Goal: Transaction & Acquisition: Subscribe to service/newsletter

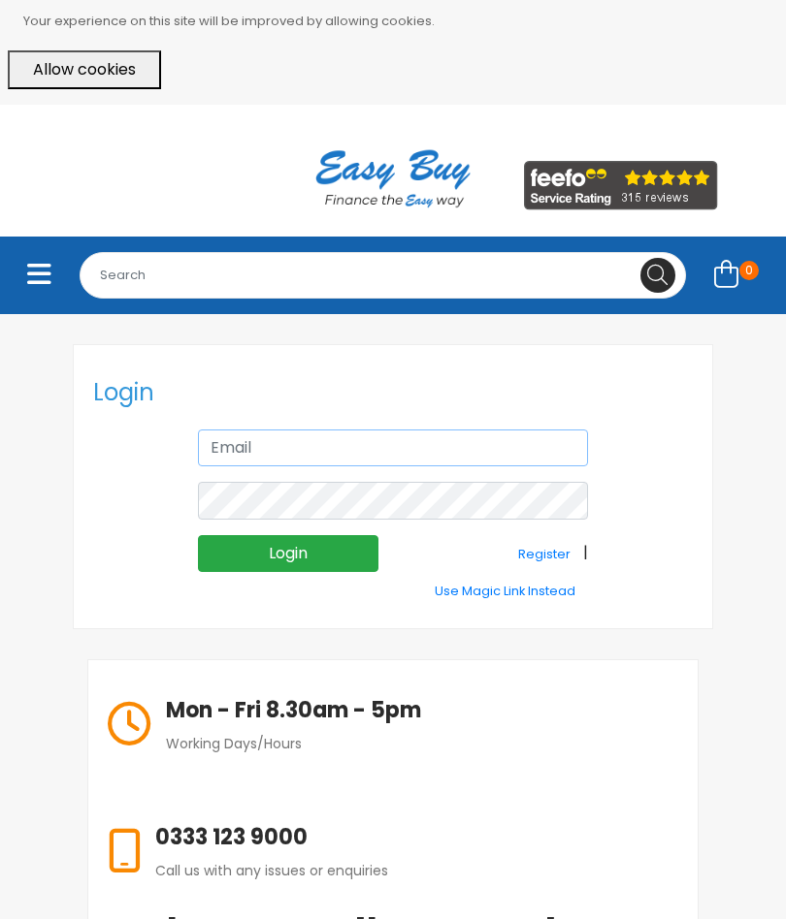
click at [283, 438] on input "text" at bounding box center [393, 448] width 390 height 37
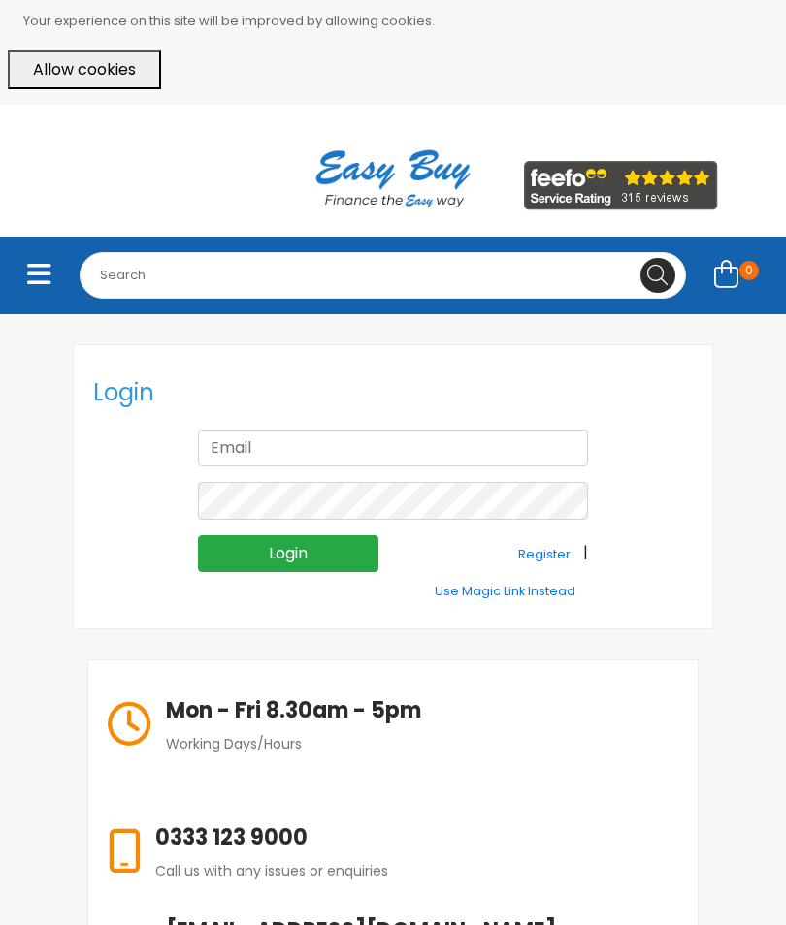
type input "[EMAIL_ADDRESS][PERSON_NAME][PERSON_NAME][DOMAIN_NAME]"
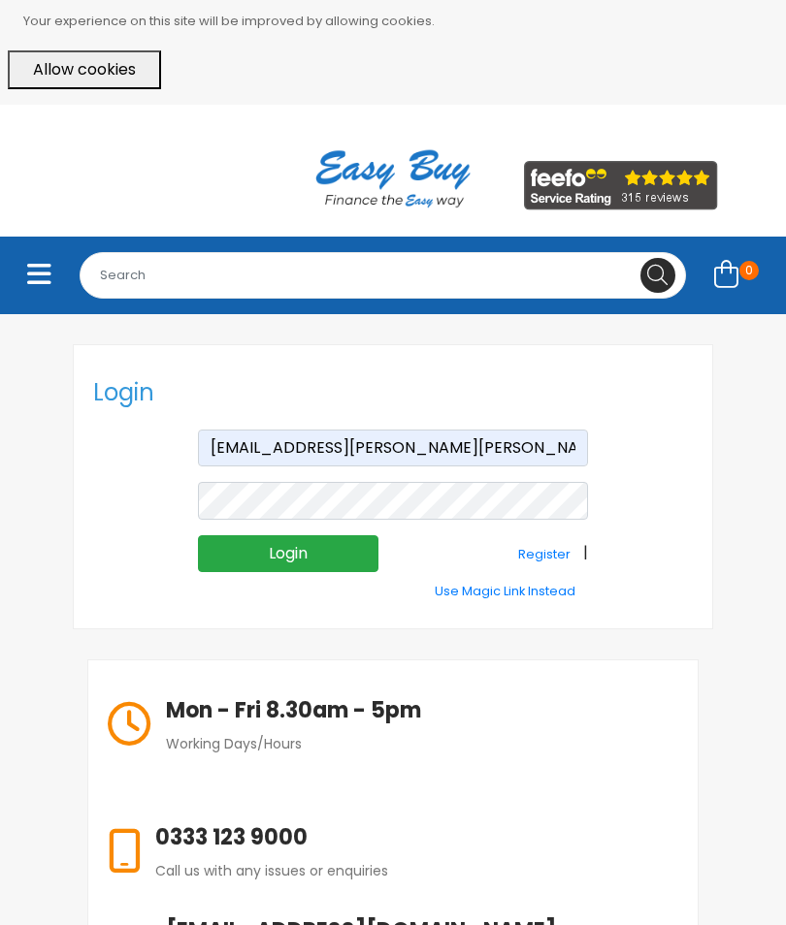
click at [313, 542] on input "Login" at bounding box center [288, 553] width 180 height 37
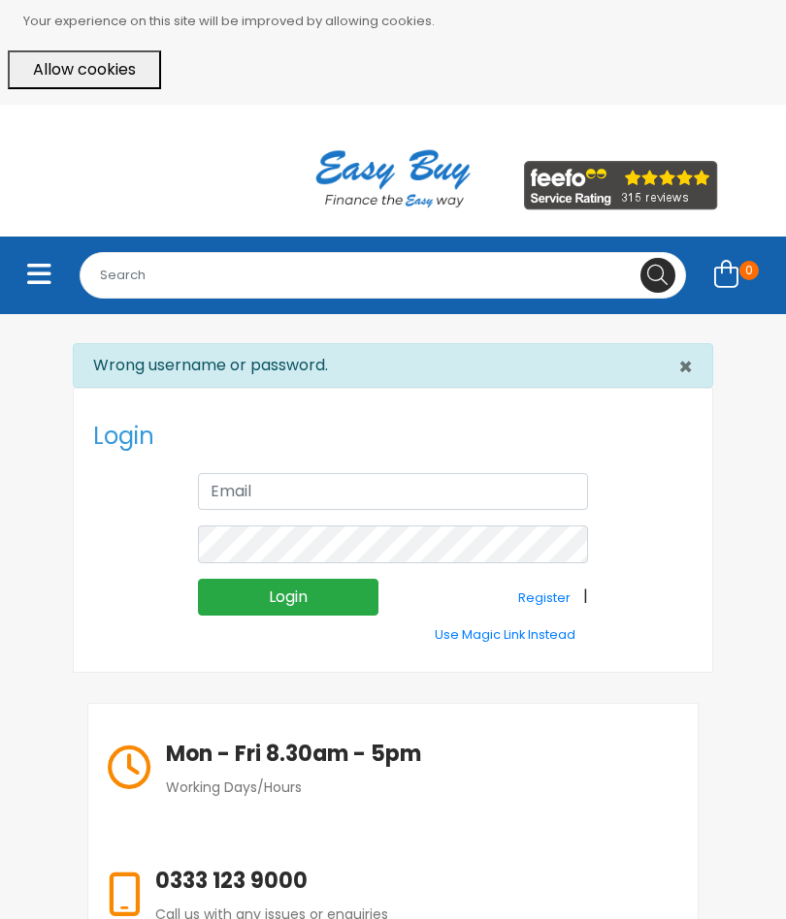
click at [543, 590] on small "Register" at bounding box center [544, 598] width 52 height 16
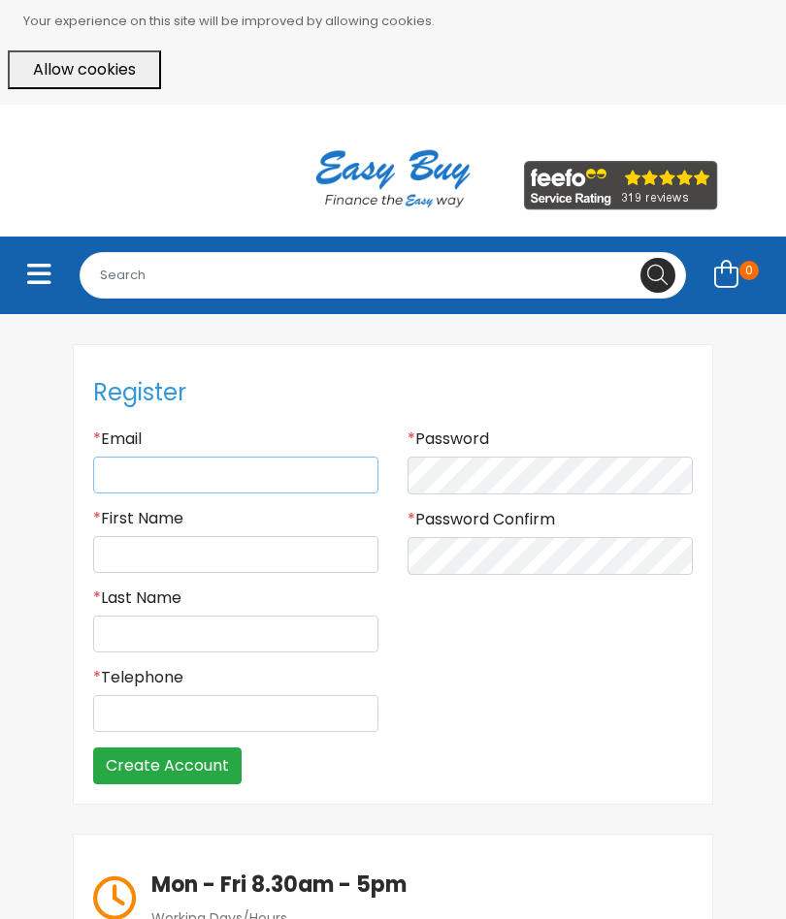
click at [160, 465] on input "Email" at bounding box center [235, 475] width 285 height 37
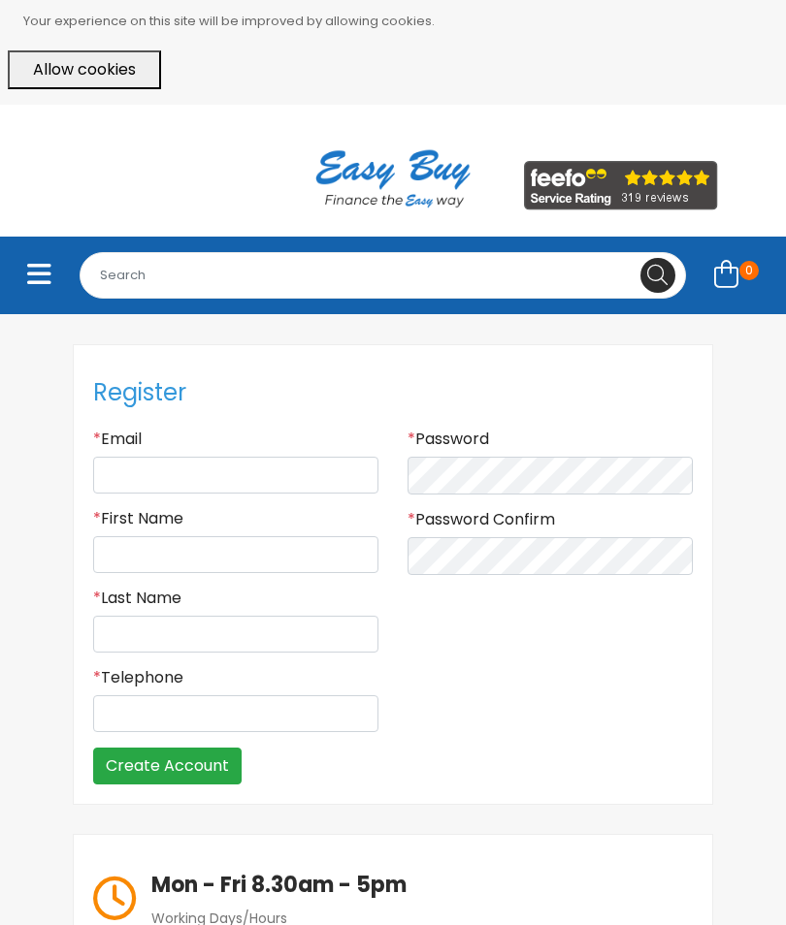
type input "gaz.ellen.lowther@hotmail.co.uk"
type input "Gary"
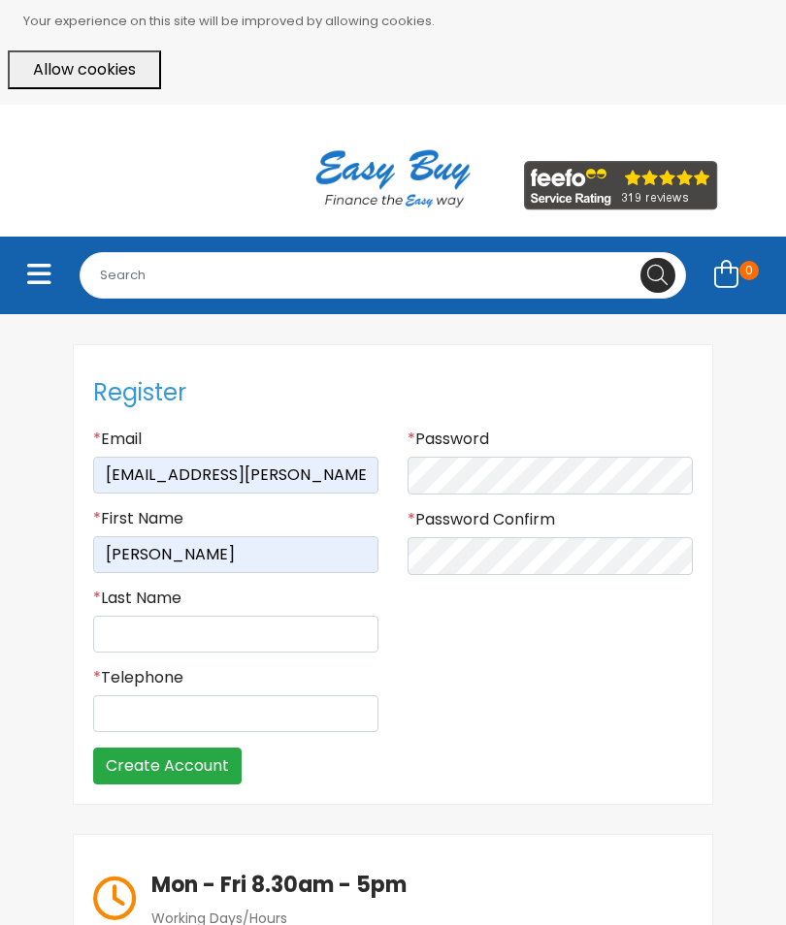
type input "Lowther"
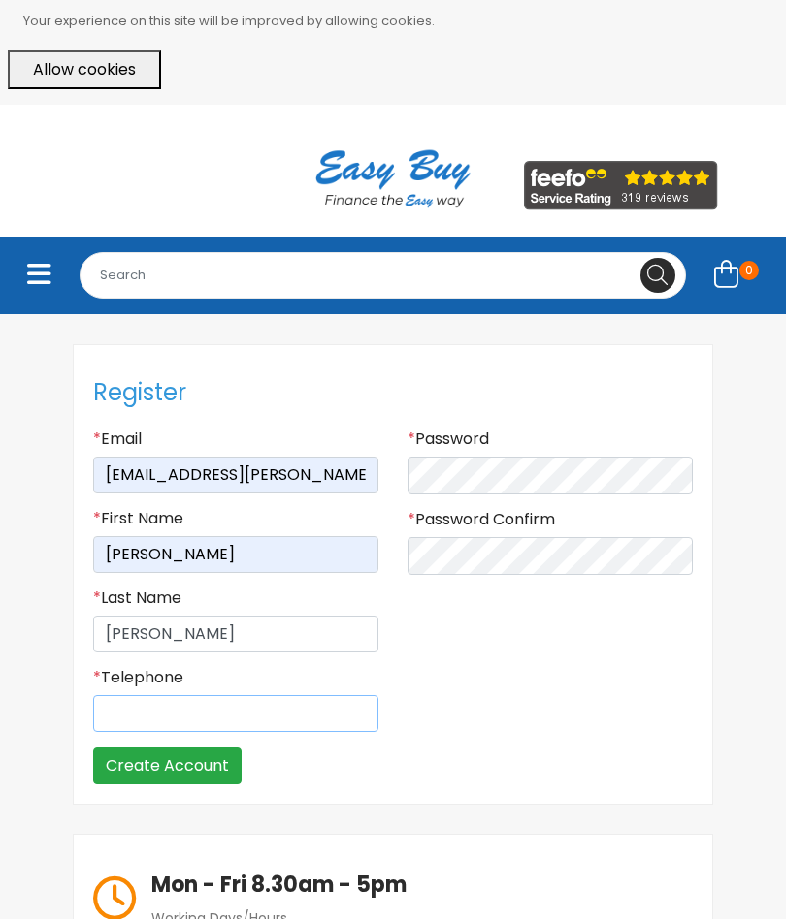
type input "07743290722"
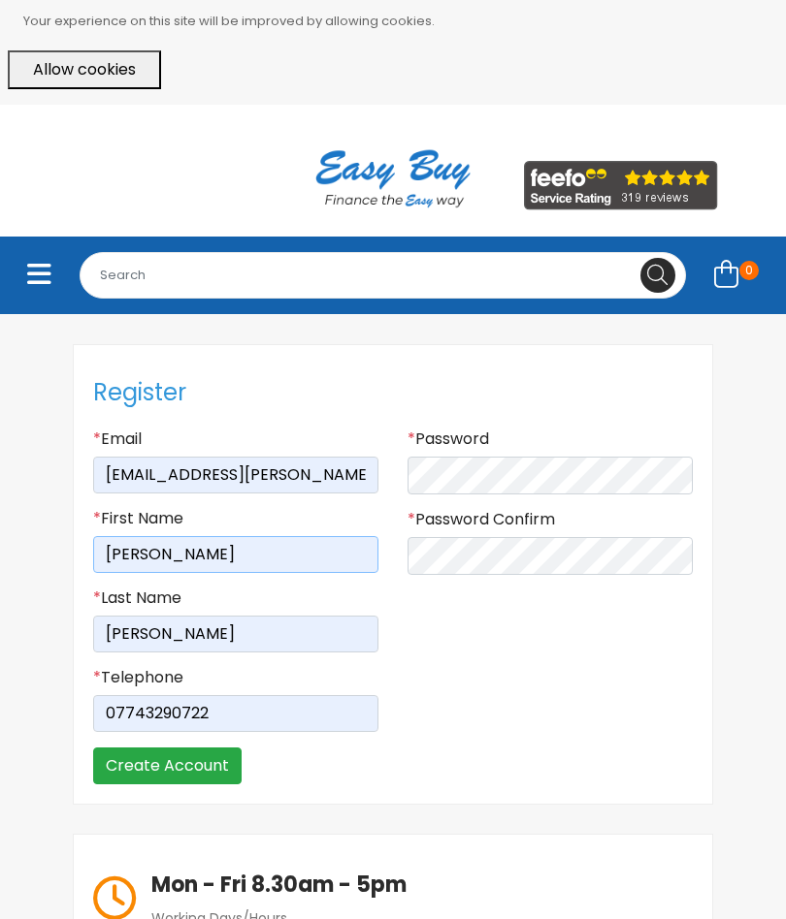
click at [167, 549] on input "Gary" at bounding box center [235, 554] width 285 height 37
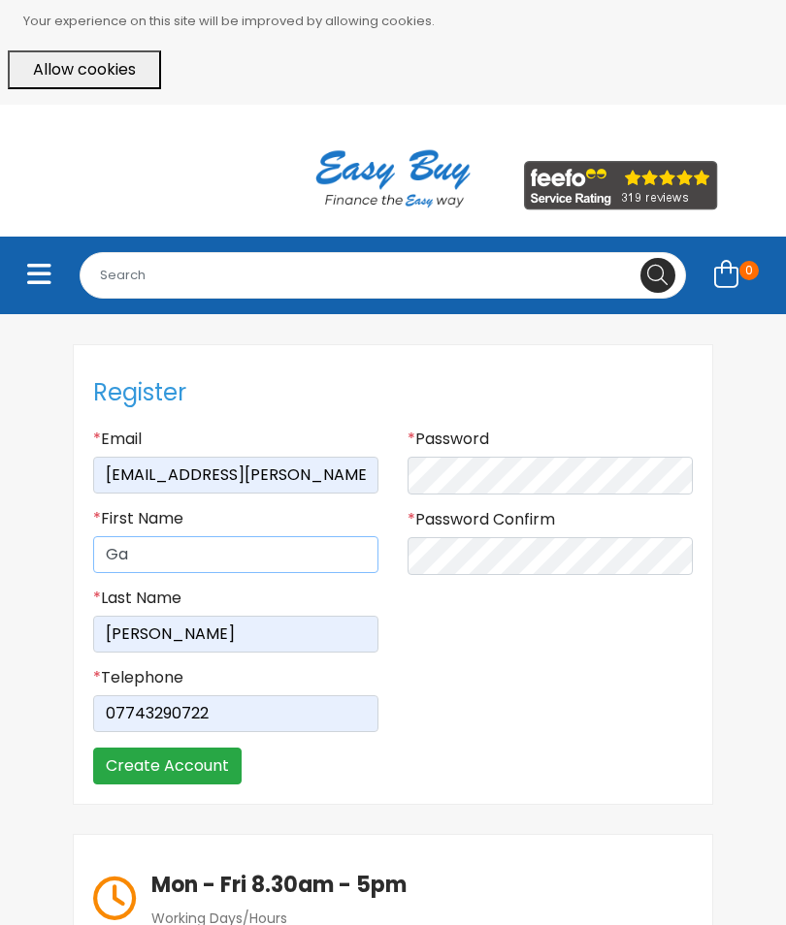
type input "G"
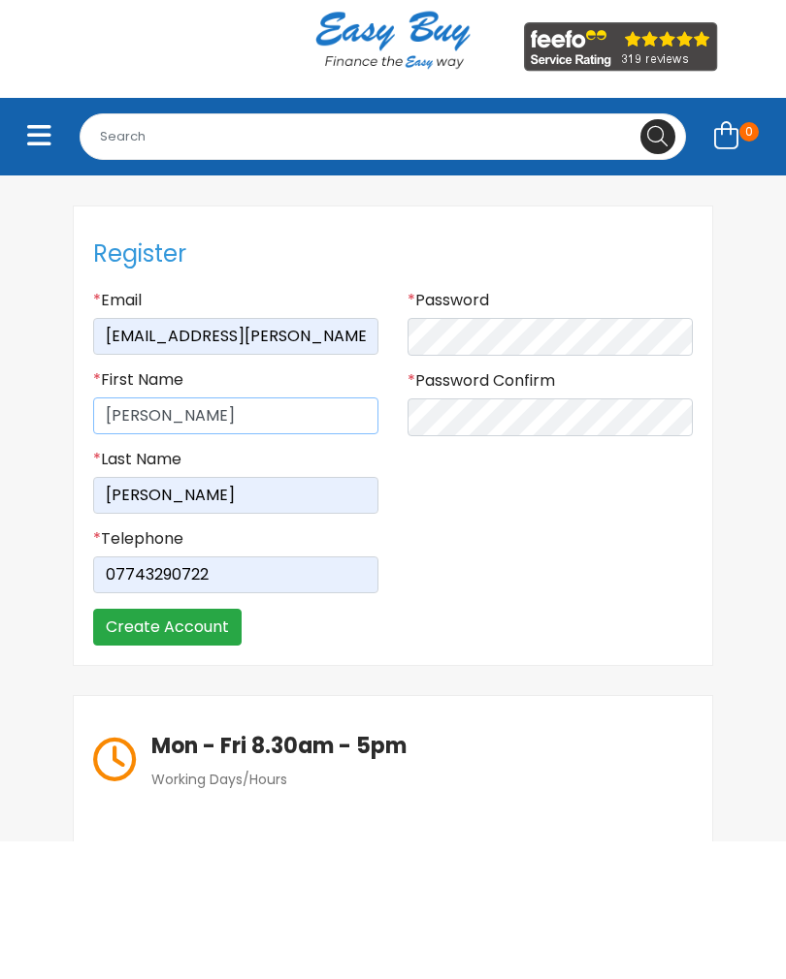
type input "Ellen"
click at [204, 748] on input "Create Account" at bounding box center [167, 766] width 148 height 37
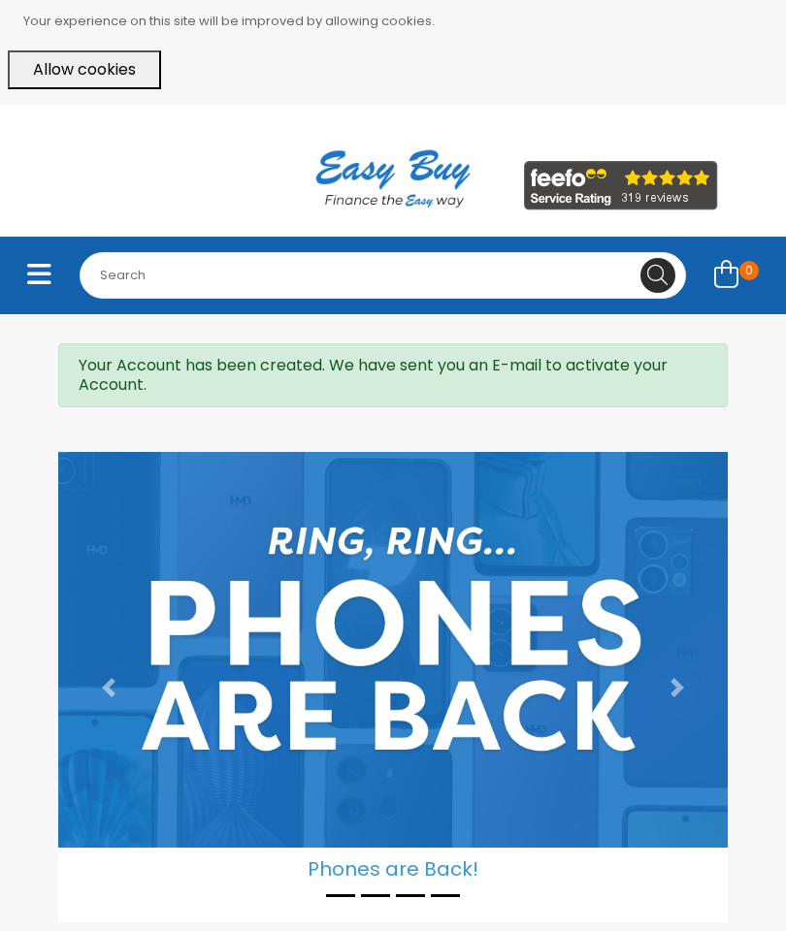
click at [81, 69] on button "Allow cookies" at bounding box center [84, 69] width 153 height 39
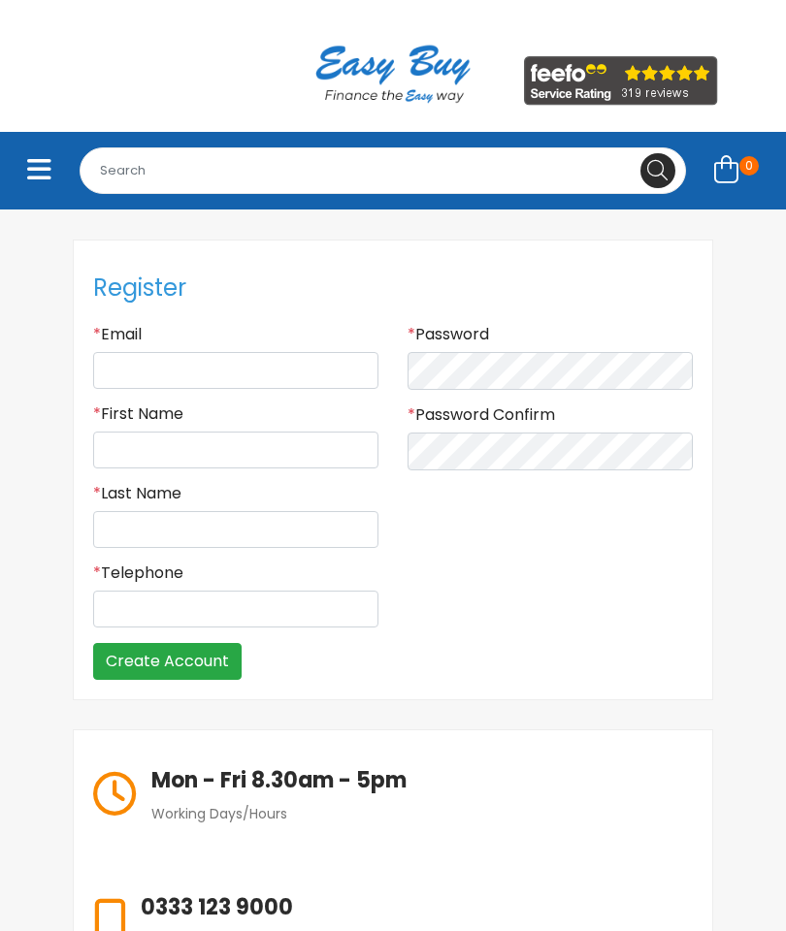
scroll to position [127, 0]
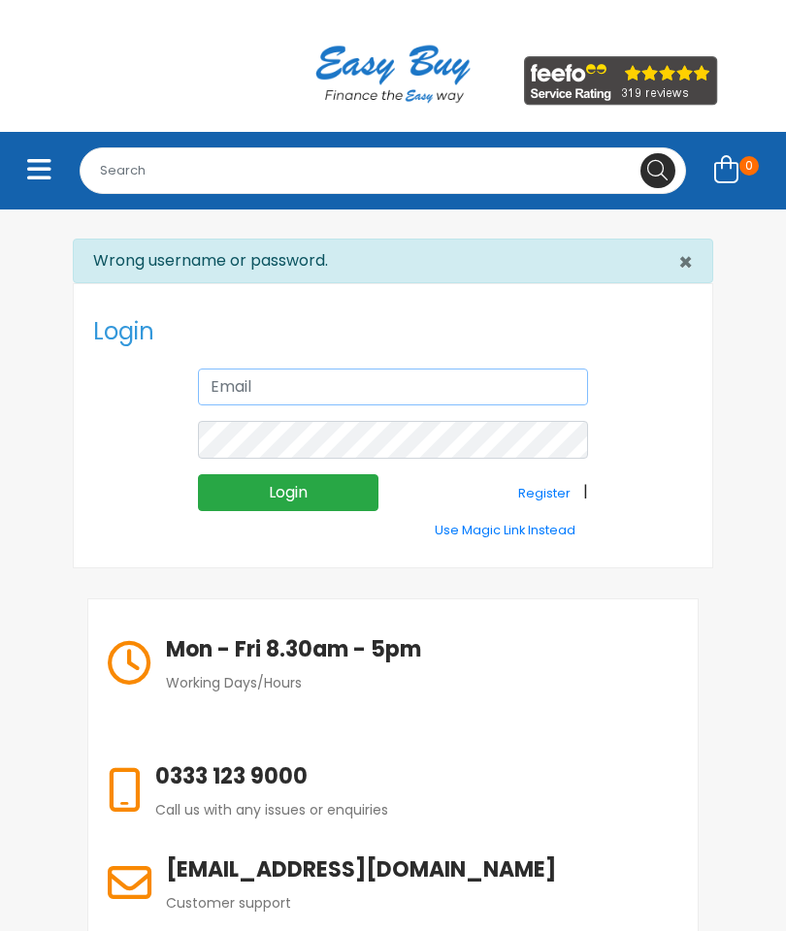
click at [298, 383] on input "text" at bounding box center [393, 387] width 390 height 37
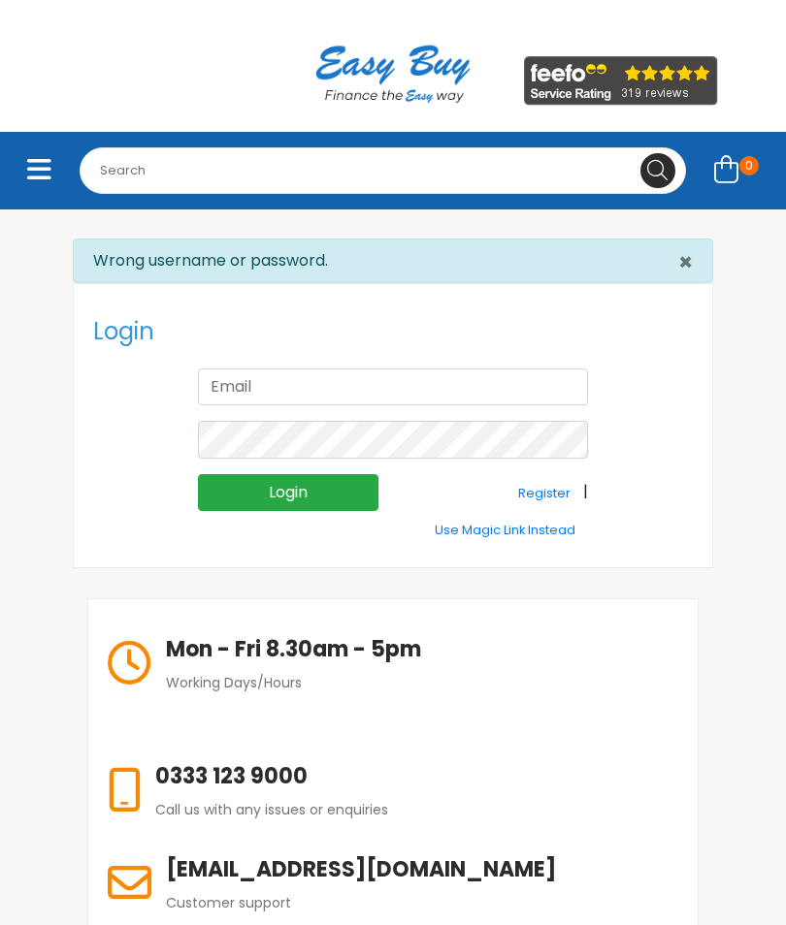
type input "[EMAIL_ADDRESS][PERSON_NAME][PERSON_NAME][DOMAIN_NAME]"
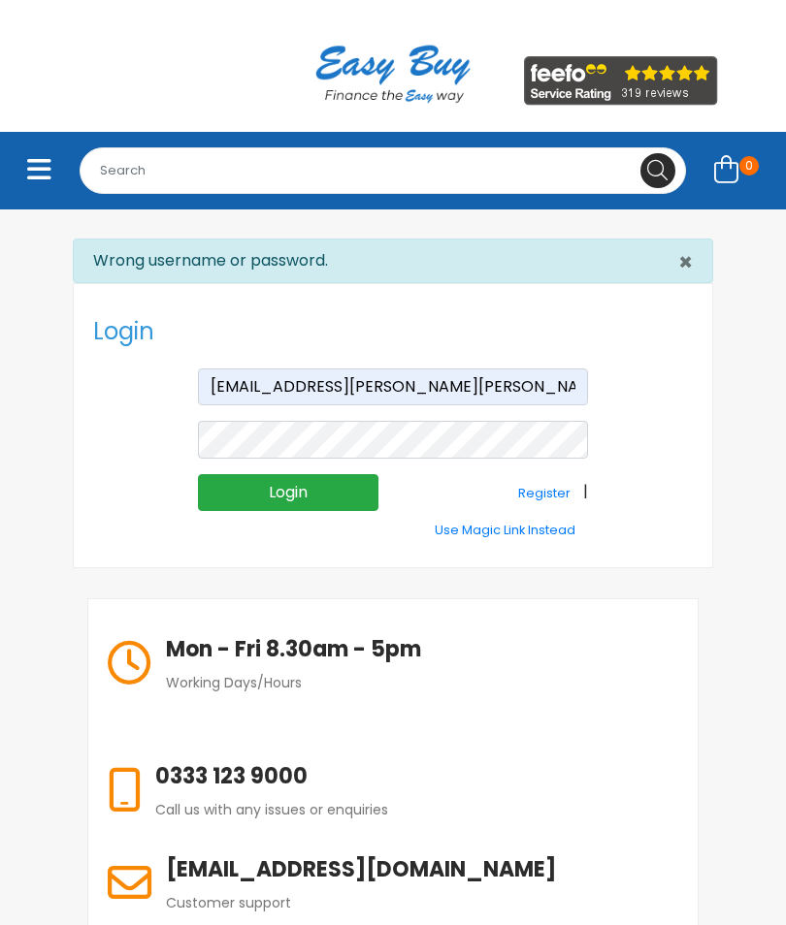
click at [300, 489] on input "Login" at bounding box center [288, 492] width 180 height 37
